Goal: Task Accomplishment & Management: Use online tool/utility

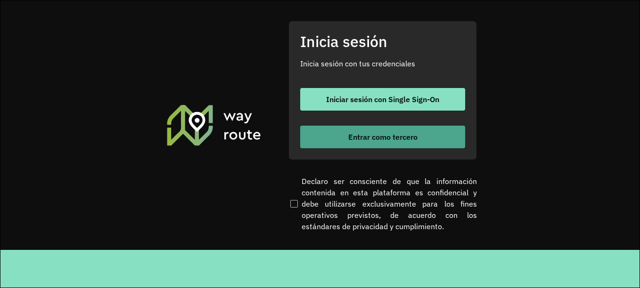
click at [350, 140] on font "Entrar como tercero" at bounding box center [382, 136] width 69 height 9
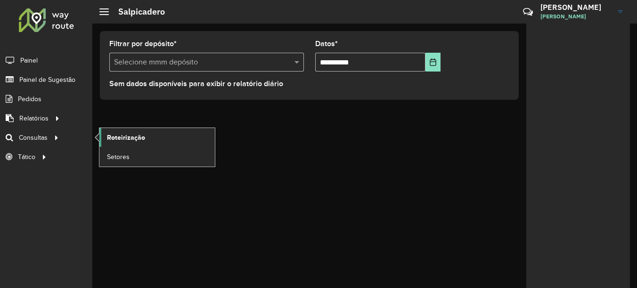
click at [127, 137] on span "Roteirização" at bounding box center [126, 138] width 38 height 10
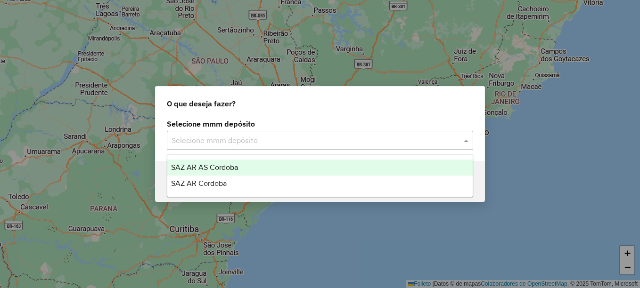
click at [217, 147] on div "Selecione mmm depósito" at bounding box center [320, 140] width 306 height 19
click at [204, 167] on span "SAZ AR AS Córdoba" at bounding box center [204, 168] width 67 height 8
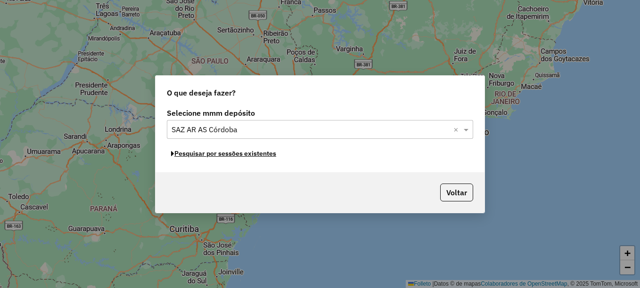
click at [246, 154] on font "Pesquisar por sessões existentes" at bounding box center [225, 153] width 102 height 8
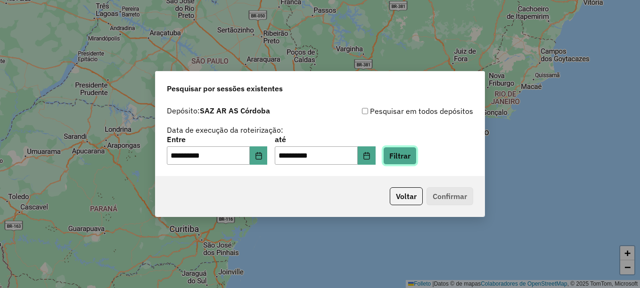
click at [408, 154] on button "Filtrar" at bounding box center [399, 156] width 33 height 18
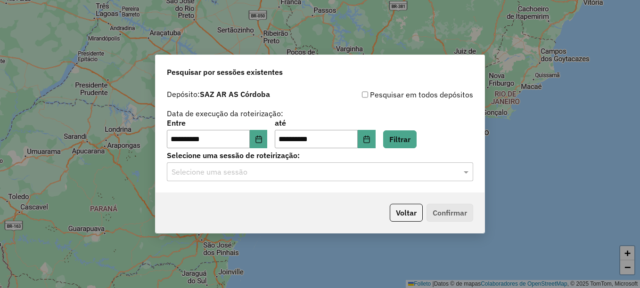
click at [276, 172] on input "text" at bounding box center [311, 172] width 278 height 11
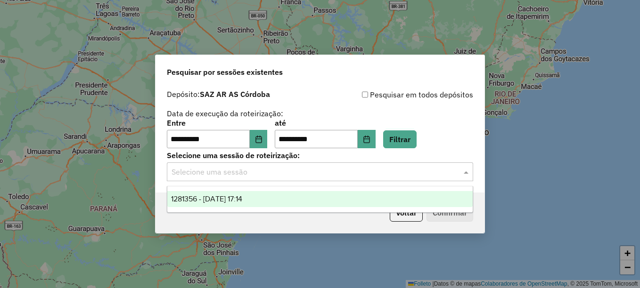
click at [242, 197] on span "1281356 - 24/09/2025 17:14" at bounding box center [206, 199] width 71 height 8
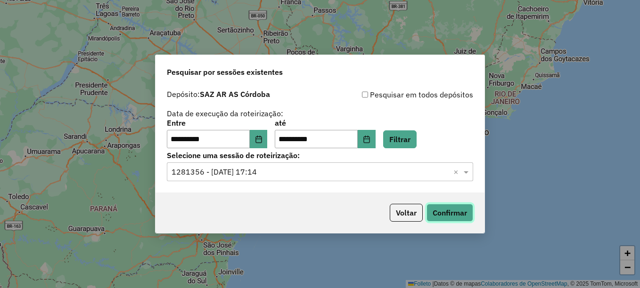
click at [459, 214] on button "Confirmar" at bounding box center [450, 213] width 47 height 18
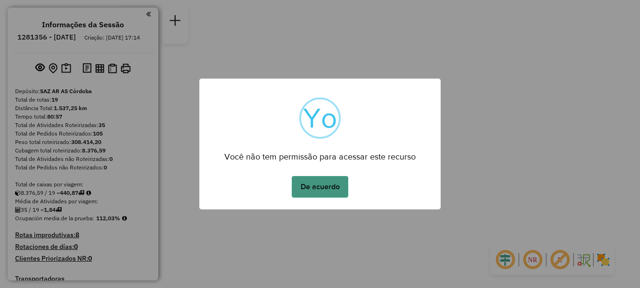
click at [313, 194] on button "De acuerdo" at bounding box center [320, 187] width 57 height 22
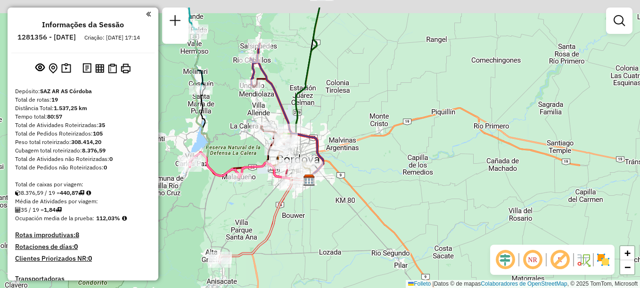
drag, startPoint x: 386, startPoint y: 135, endPoint x: 375, endPoint y: 172, distance: 38.9
click at [375, 172] on div "Janela de atendimento Grade de atendimento Capacidade Transportadoras Veículos …" at bounding box center [320, 144] width 640 height 288
